Goal: Transaction & Acquisition: Book appointment/travel/reservation

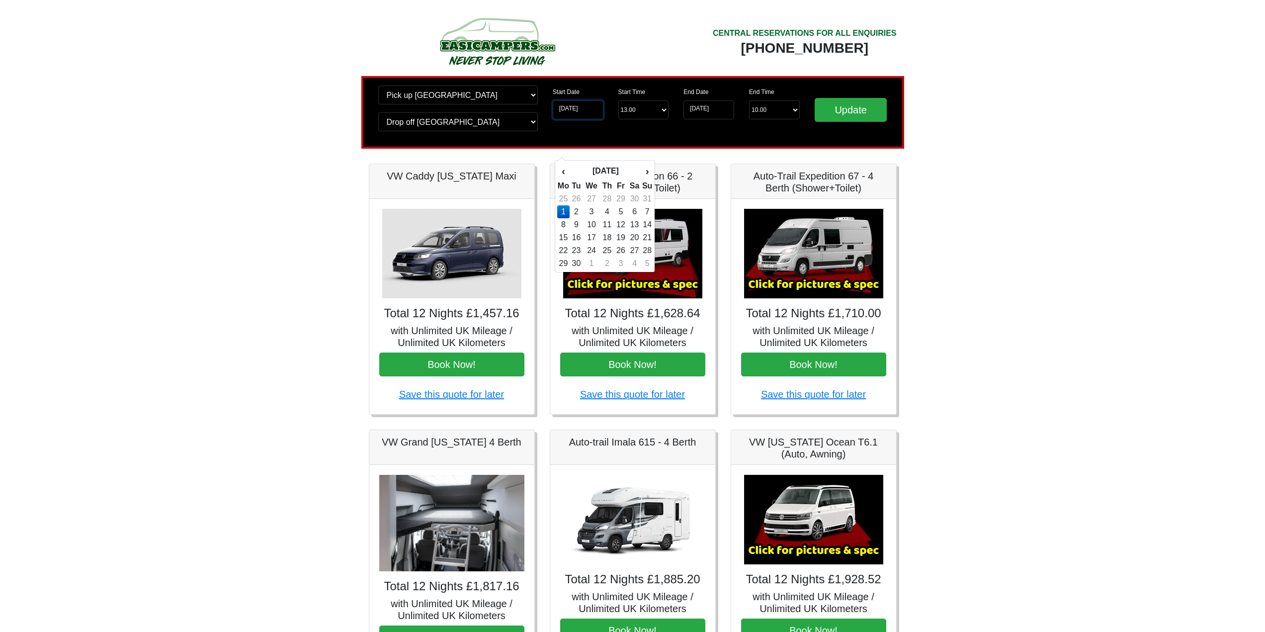
click at [588, 119] on input "01-09-2025" at bounding box center [578, 109] width 51 height 19
click at [583, 218] on td "2" at bounding box center [576, 211] width 13 height 13
type input "[DATE]"
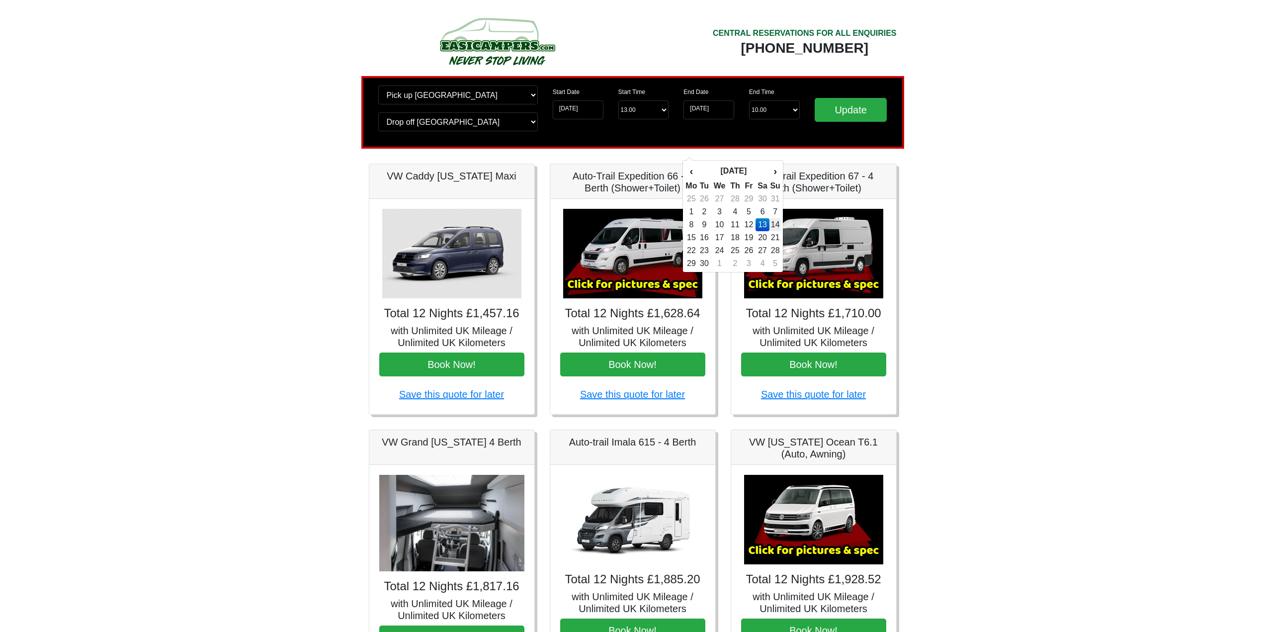
click at [780, 231] on td "14" at bounding box center [774, 224] width 11 height 13
type input "[DATE]"
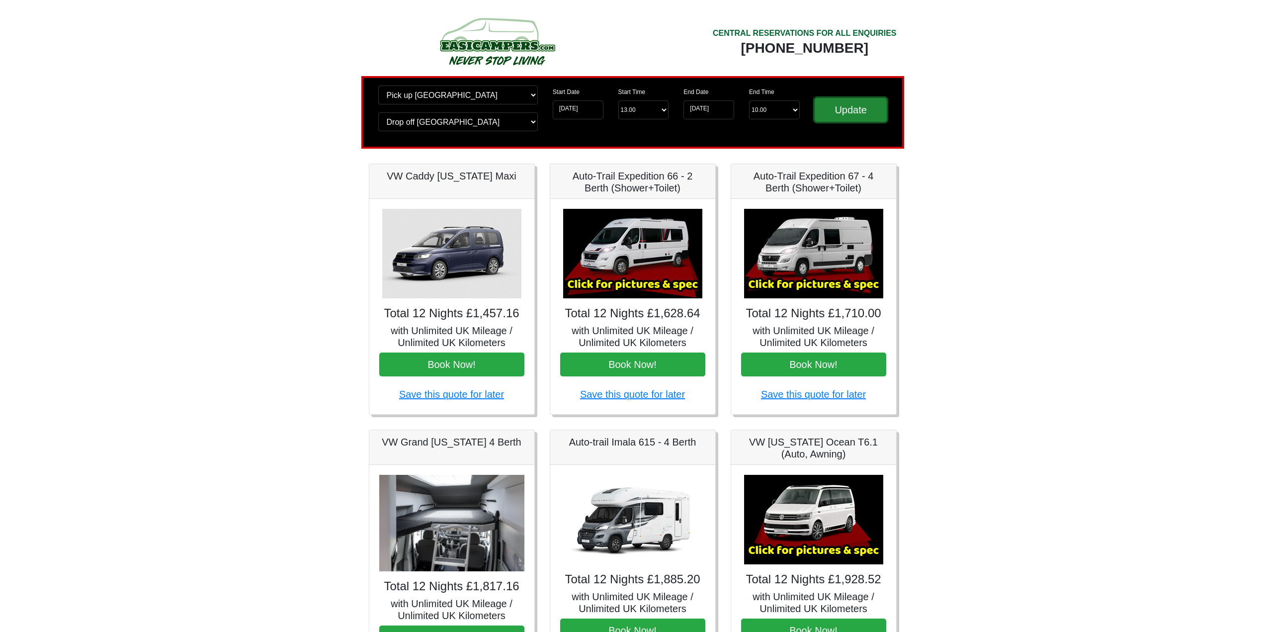
click at [844, 122] on input "Update" at bounding box center [851, 110] width 73 height 24
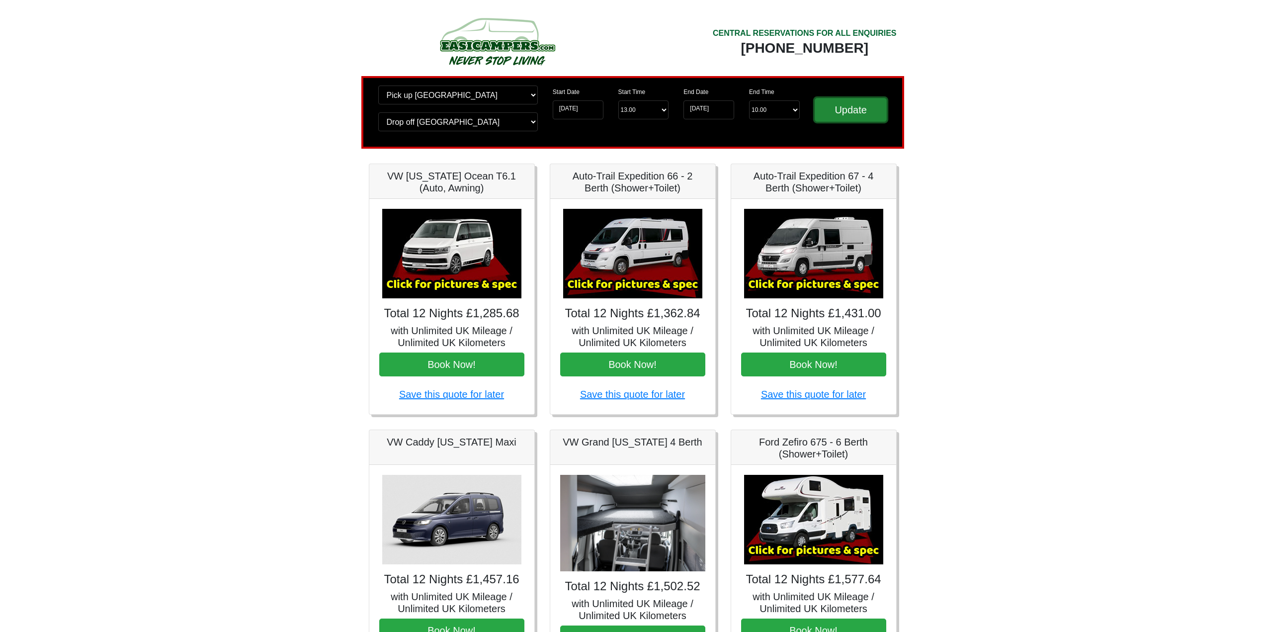
click at [855, 122] on input "Update" at bounding box center [851, 110] width 73 height 24
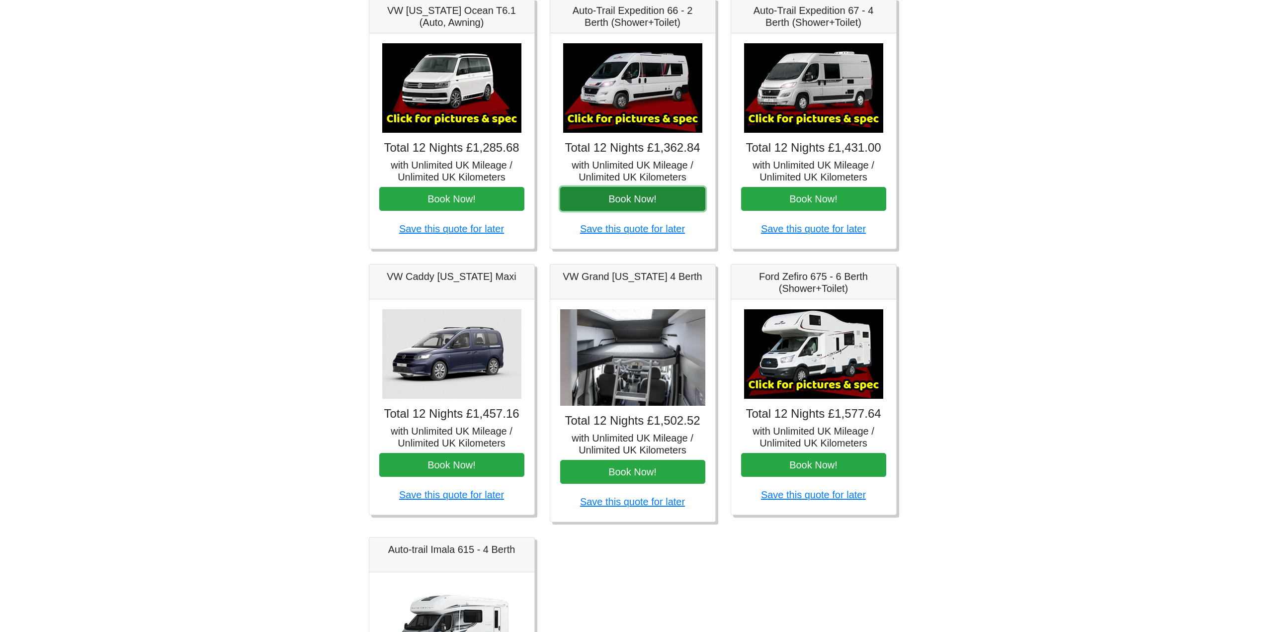
drag, startPoint x: 629, startPoint y: 344, endPoint x: 599, endPoint y: 345, distance: 29.8
click at [599, 211] on button "Book Now!" at bounding box center [632, 199] width 145 height 24
click at [624, 211] on button "Book Now!" at bounding box center [632, 199] width 145 height 24
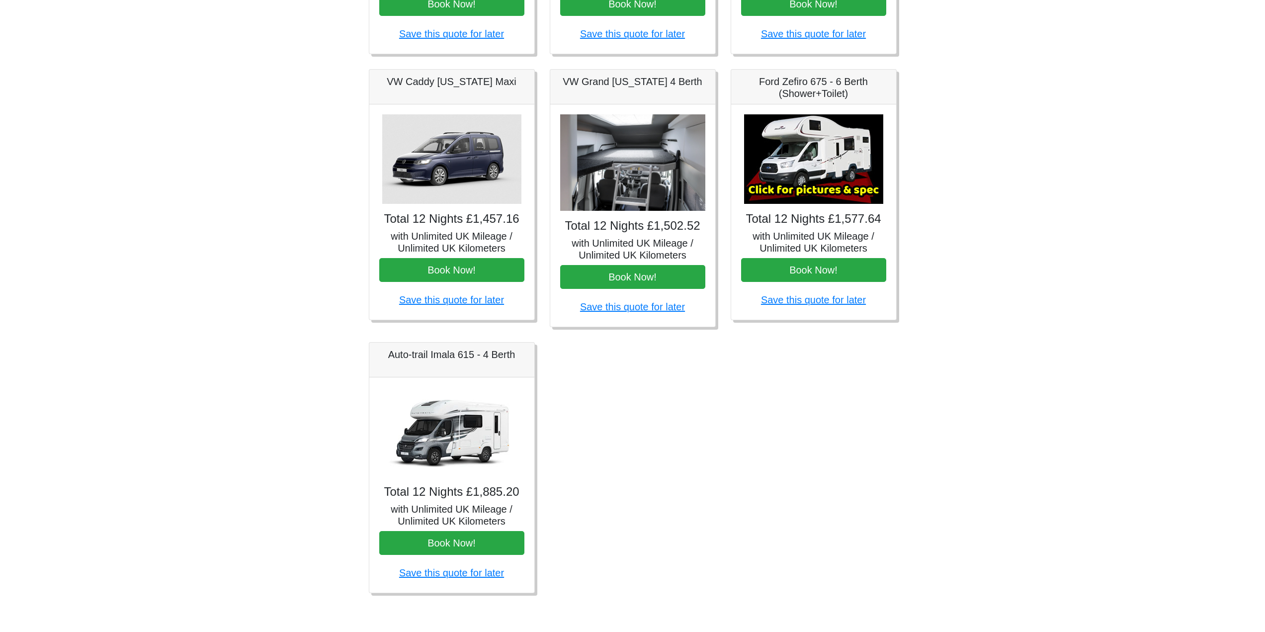
scroll to position [166, 0]
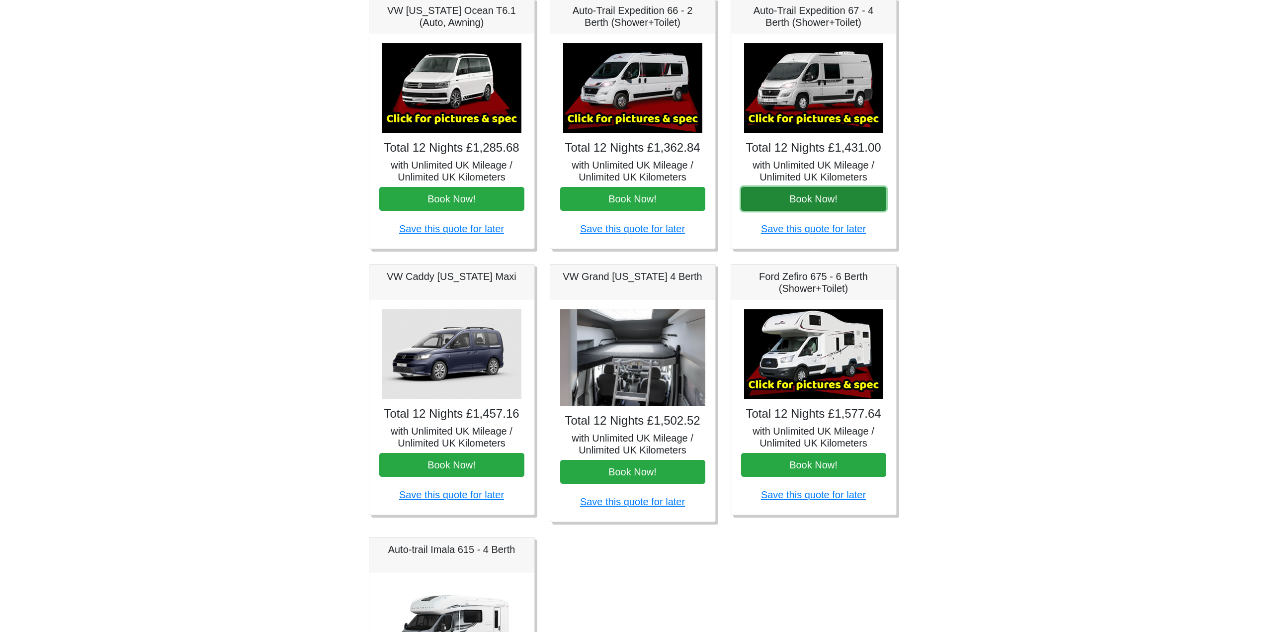
click at [825, 211] on button "Book Now!" at bounding box center [813, 199] width 145 height 24
